Goal: Task Accomplishment & Management: Use online tool/utility

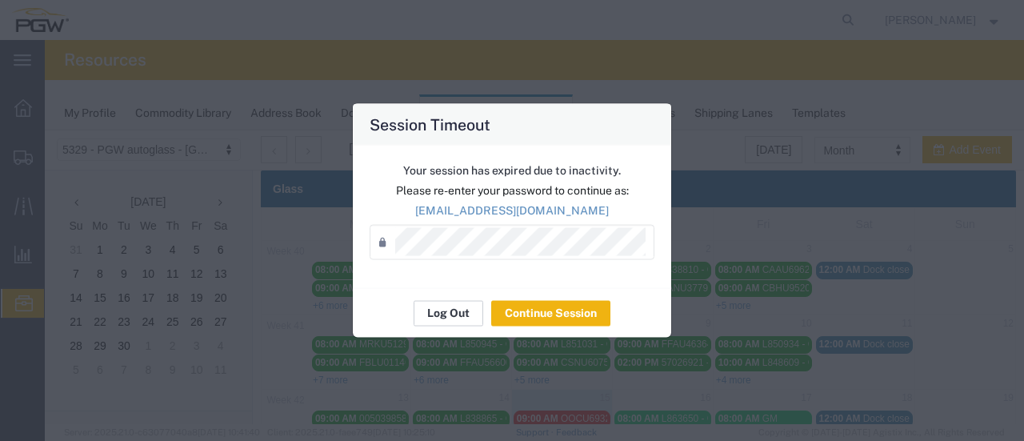
scroll to position [518, 0]
click at [450, 311] on button "Log Out" at bounding box center [449, 313] width 70 height 26
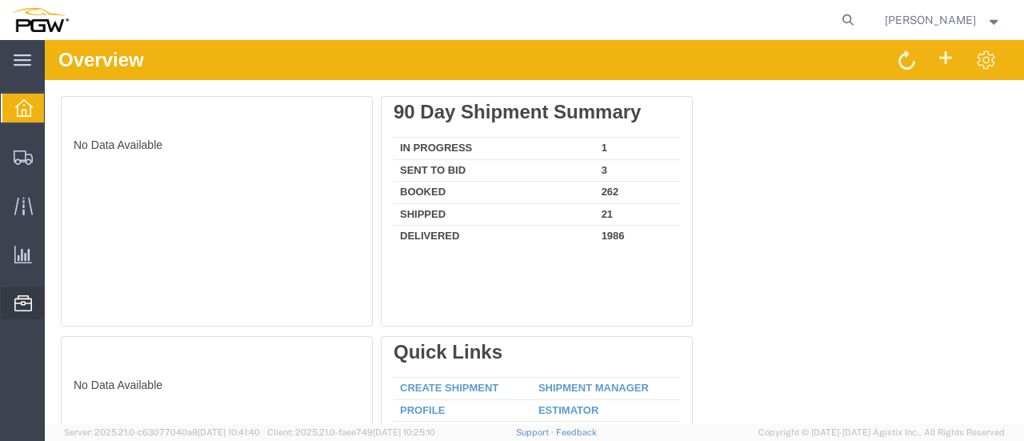
click at [0, 0] on span "Location Appointment" at bounding box center [0, 0] width 0 height 0
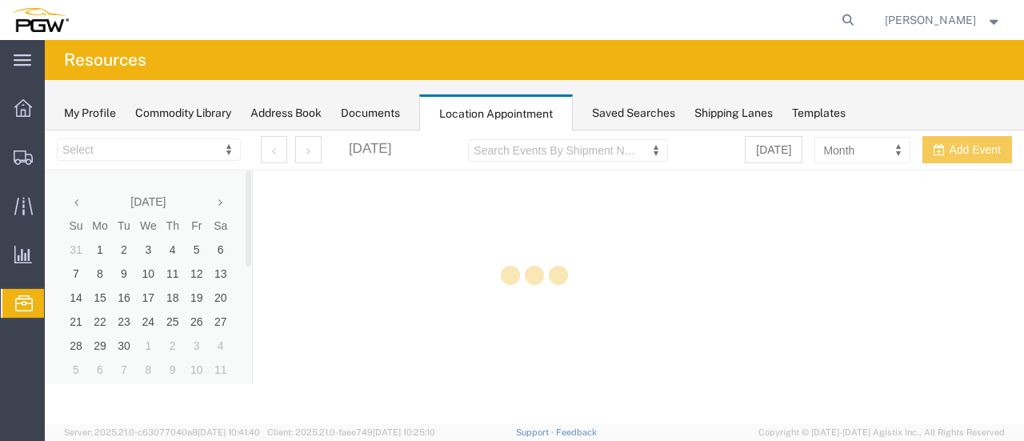
select select "28253"
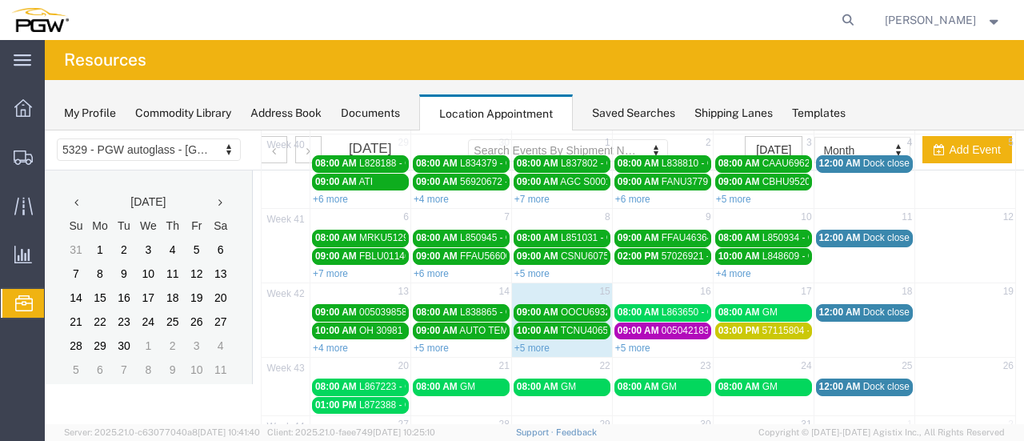
scroll to position [108, 0]
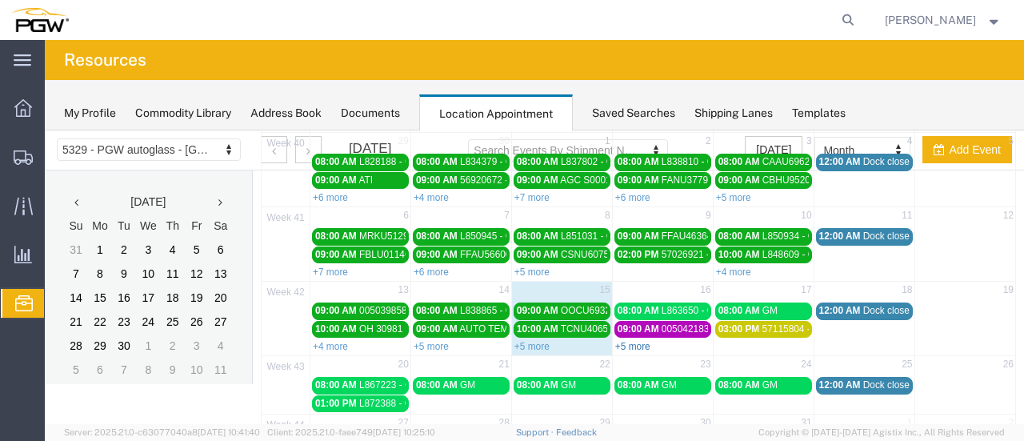
click at [622, 341] on link "+5 more" at bounding box center [632, 346] width 35 height 11
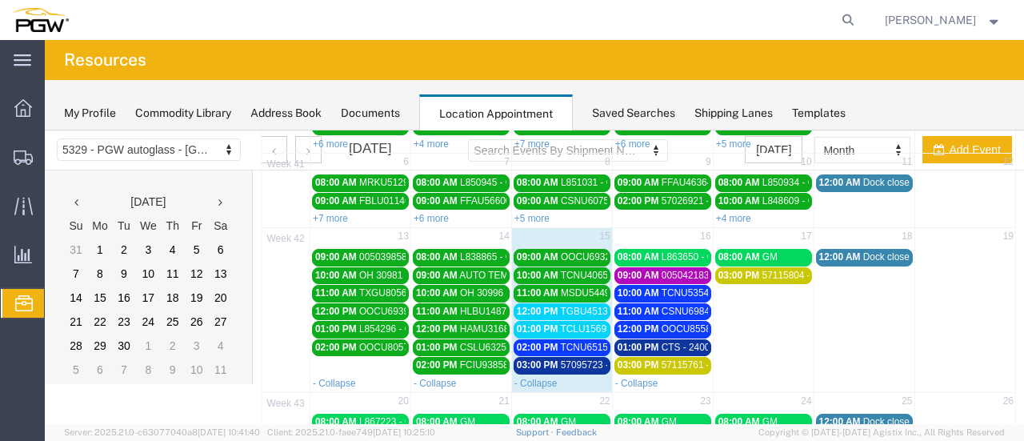
scroll to position [170, 0]
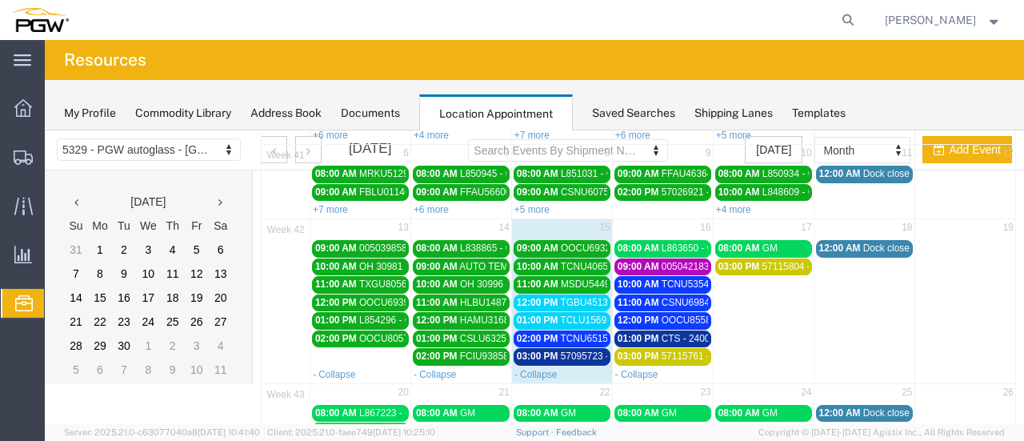
click at [576, 350] on span "57095723 - FUYAO" at bounding box center [602, 355] width 83 height 11
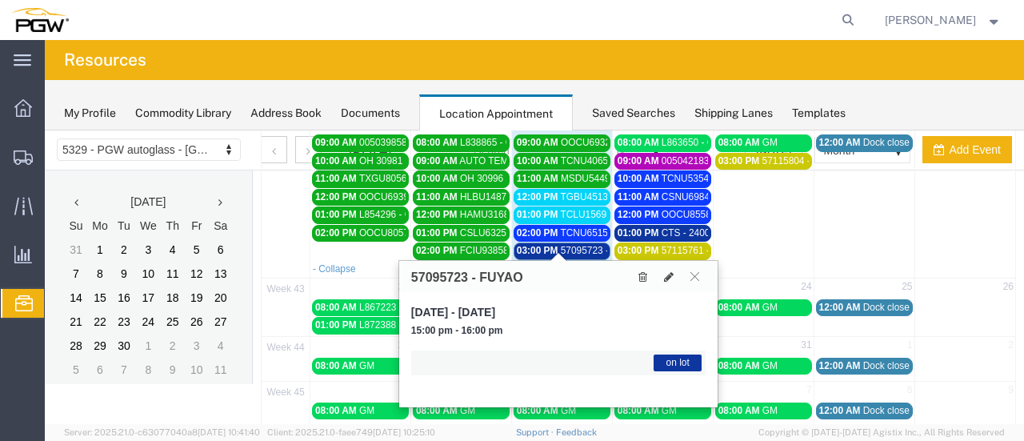
scroll to position [274, 0]
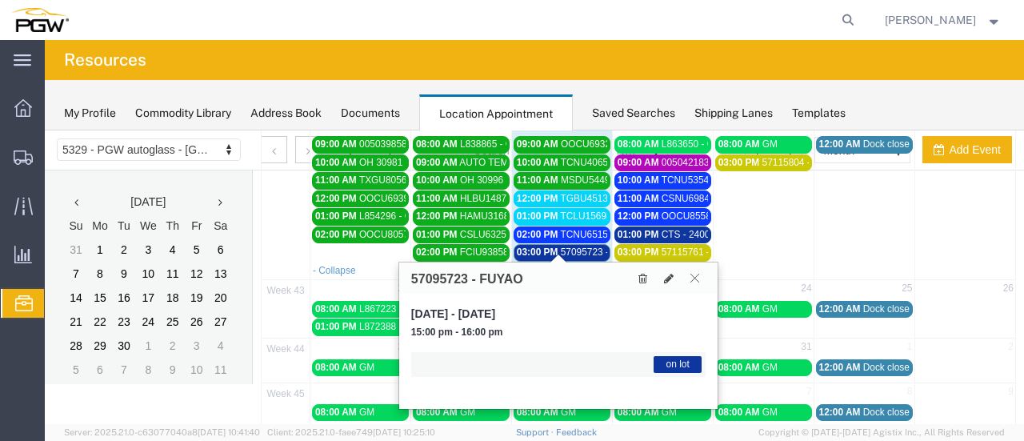
click at [701, 276] on button at bounding box center [695, 277] width 22 height 15
